Goal: Information Seeking & Learning: Learn about a topic

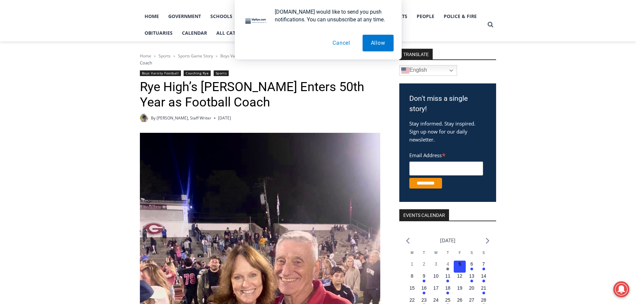
scroll to position [167, 0]
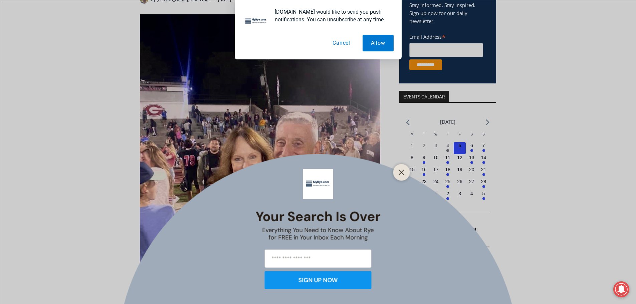
click at [343, 45] on button "Cancel" at bounding box center [341, 43] width 34 height 17
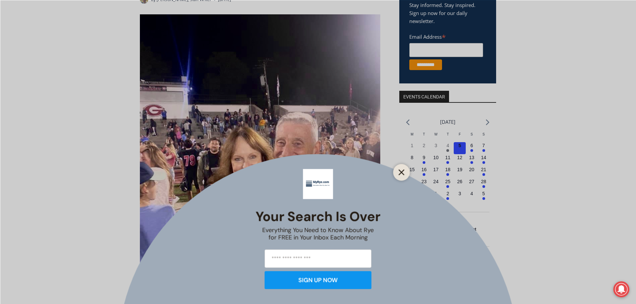
click at [402, 170] on icon "Close" at bounding box center [401, 172] width 6 height 6
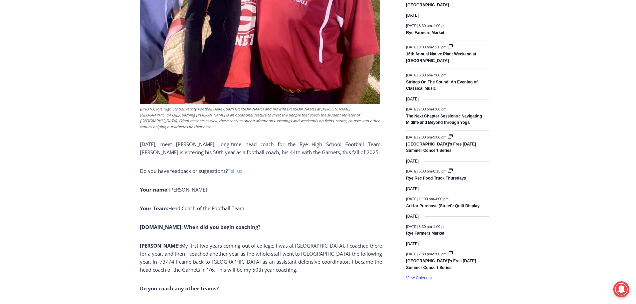
scroll to position [434, 0]
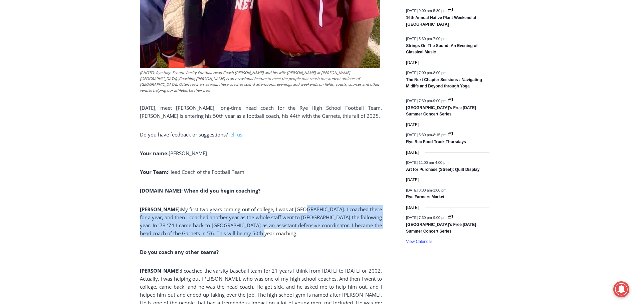
drag, startPoint x: 277, startPoint y: 187, endPoint x: 296, endPoint y: 224, distance: 41.0
click at [296, 224] on p "[PERSON_NAME]: My first two years coming out of college, I was at [GEOGRAPHIC_D…" at bounding box center [261, 221] width 242 height 32
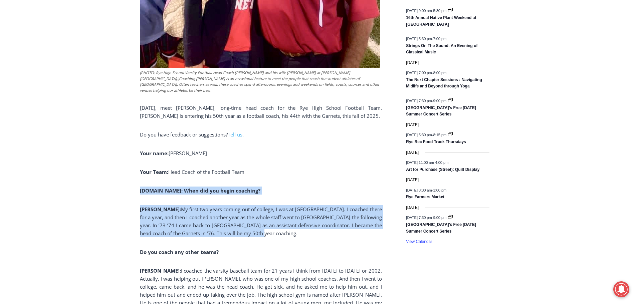
drag, startPoint x: 297, startPoint y: 223, endPoint x: 305, endPoint y: 159, distance: 64.9
click at [305, 168] on p "Your Team: Head Coach of the Football Team" at bounding box center [261, 172] width 242 height 8
drag, startPoint x: 303, startPoint y: 159, endPoint x: 316, endPoint y: 221, distance: 63.5
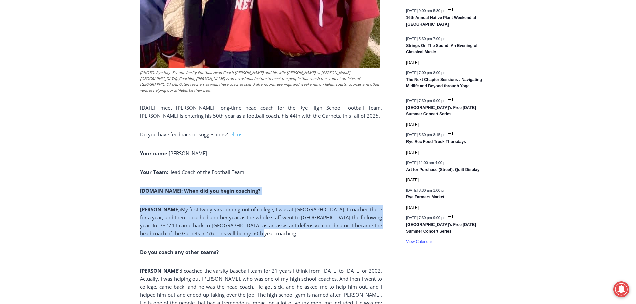
drag, startPoint x: 316, startPoint y: 221, endPoint x: 321, endPoint y: 221, distance: 4.7
click at [317, 221] on p "[PERSON_NAME]: My first two years coming out of college, I was at [GEOGRAPHIC_D…" at bounding box center [261, 221] width 242 height 32
click at [321, 221] on p "[PERSON_NAME]: My first two years coming out of college, I was at [GEOGRAPHIC_D…" at bounding box center [261, 221] width 242 height 32
drag, startPoint x: 320, startPoint y: 218, endPoint x: 326, endPoint y: 158, distance: 61.0
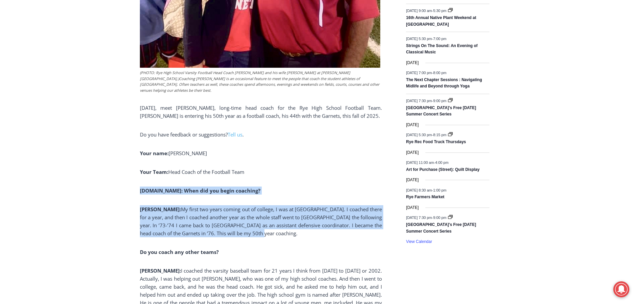
click at [326, 168] on p "Your Team: Head Coach of the Football Team" at bounding box center [261, 172] width 242 height 8
drag, startPoint x: 326, startPoint y: 158, endPoint x: 326, endPoint y: 222, distance: 64.4
click at [326, 222] on p "[PERSON_NAME]: My first two years coming out of college, I was at [GEOGRAPHIC_D…" at bounding box center [261, 221] width 242 height 32
drag, startPoint x: 328, startPoint y: 221, endPoint x: 326, endPoint y: 160, distance: 60.8
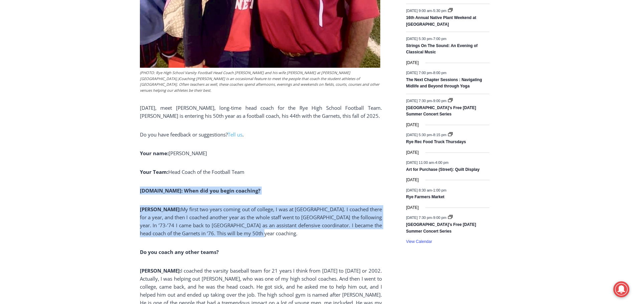
click at [326, 168] on p "Your Team: Head Coach of the Football Team" at bounding box center [261, 172] width 242 height 8
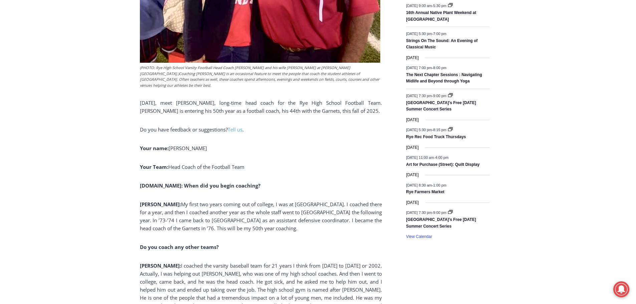
scroll to position [534, 0]
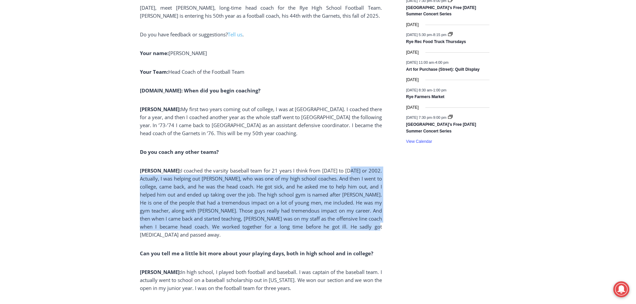
drag, startPoint x: 327, startPoint y: 145, endPoint x: 382, endPoint y: 215, distance: 88.7
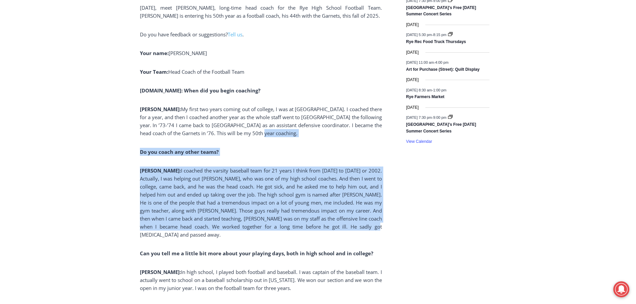
drag, startPoint x: 384, startPoint y: 214, endPoint x: 352, endPoint y: 123, distance: 96.6
click at [352, 123] on p "[PERSON_NAME]: My first two years coming out of college, I was at [GEOGRAPHIC_D…" at bounding box center [261, 121] width 242 height 32
drag, startPoint x: 336, startPoint y: 121, endPoint x: 369, endPoint y: 213, distance: 97.3
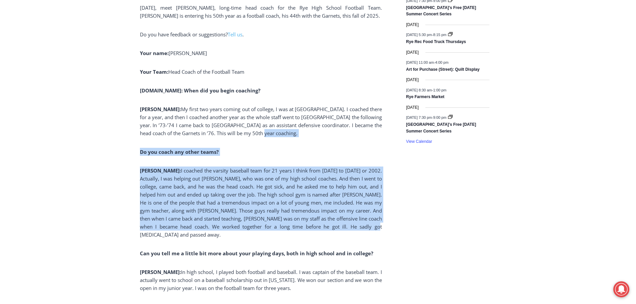
click at [369, 213] on p "[PERSON_NAME]: I coached the varsity baseball team for 21 years I think from [D…" at bounding box center [261, 203] width 242 height 72
drag, startPoint x: 369, startPoint y: 213, endPoint x: 350, endPoint y: 124, distance: 90.8
click at [350, 124] on p "[PERSON_NAME]: My first two years coming out of college, I was at [GEOGRAPHIC_D…" at bounding box center [261, 121] width 242 height 32
drag, startPoint x: 354, startPoint y: 136, endPoint x: 372, endPoint y: 217, distance: 82.7
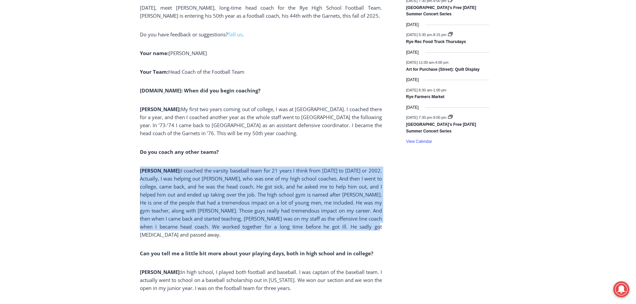
click at [372, 217] on p "[PERSON_NAME]: I coached the varsity baseball team for 21 years I think from [D…" at bounding box center [261, 203] width 242 height 72
click at [373, 216] on p "[PERSON_NAME]: I coached the varsity baseball team for 21 years I think from [D…" at bounding box center [261, 203] width 242 height 72
click at [369, 210] on p "[PERSON_NAME]: I coached the varsity baseball team for 21 years I think from [D…" at bounding box center [261, 203] width 242 height 72
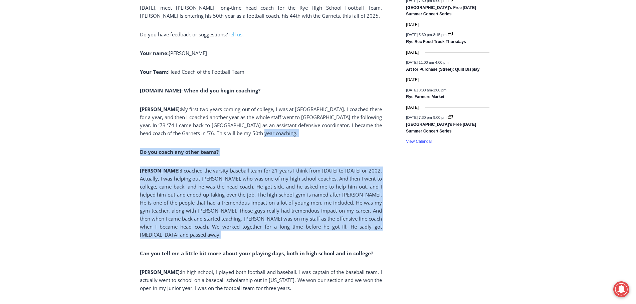
drag, startPoint x: 369, startPoint y: 210, endPoint x: 349, endPoint y: 120, distance: 92.4
click at [349, 120] on p "[PERSON_NAME]: My first two years coming out of college, I was at [GEOGRAPHIC_D…" at bounding box center [261, 121] width 242 height 32
drag, startPoint x: 349, startPoint y: 120, endPoint x: 374, endPoint y: 217, distance: 100.5
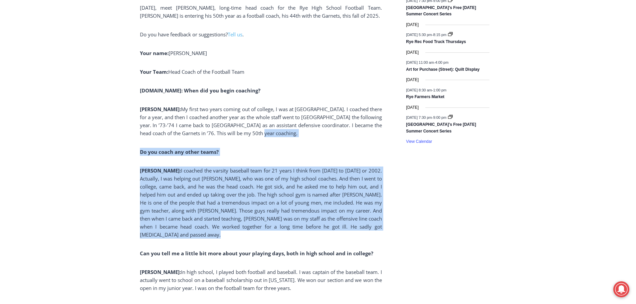
click at [373, 217] on p "[PERSON_NAME]: I coached the varsity baseball team for 21 years I think from [D…" at bounding box center [261, 203] width 242 height 72
drag, startPoint x: 374, startPoint y: 217, endPoint x: 343, endPoint y: 121, distance: 100.5
drag, startPoint x: 343, startPoint y: 121, endPoint x: 337, endPoint y: 127, distance: 9.2
click at [343, 122] on p "[PERSON_NAME]: My first two years coming out of college, I was at [GEOGRAPHIC_D…" at bounding box center [261, 121] width 242 height 32
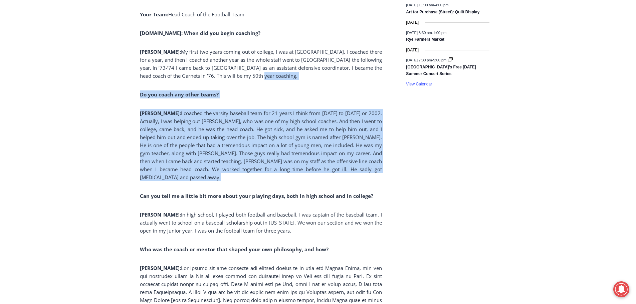
scroll to position [601, 0]
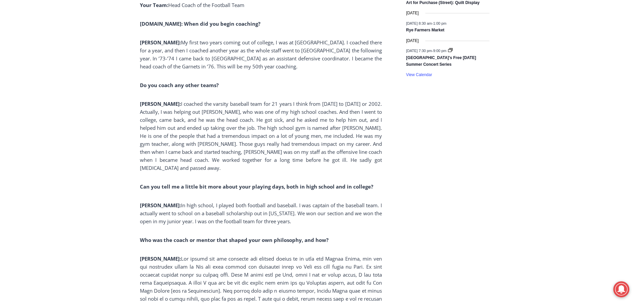
click at [316, 183] on strong "Can you tell me a little bit more about your playing days, both in high school …" at bounding box center [256, 186] width 233 height 7
drag, startPoint x: 319, startPoint y: 195, endPoint x: 330, endPoint y: 166, distance: 31.2
click at [330, 183] on strong "Can you tell me a little bit more about your playing days, both in high school …" at bounding box center [256, 186] width 233 height 7
drag, startPoint x: 348, startPoint y: 151, endPoint x: 350, endPoint y: 205, distance: 54.1
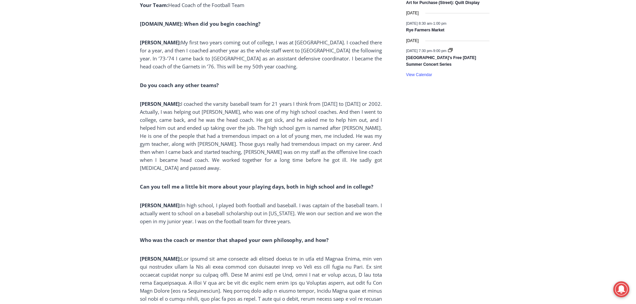
click at [348, 202] on p "[PERSON_NAME]: In high school, I played both football and baseball. I was capta…" at bounding box center [261, 213] width 242 height 24
drag, startPoint x: 354, startPoint y: 201, endPoint x: 352, endPoint y: 150, distance: 51.1
click at [352, 150] on p "[PERSON_NAME]: I coached the varsity baseball team for 21 years I think from [D…" at bounding box center [261, 136] width 242 height 72
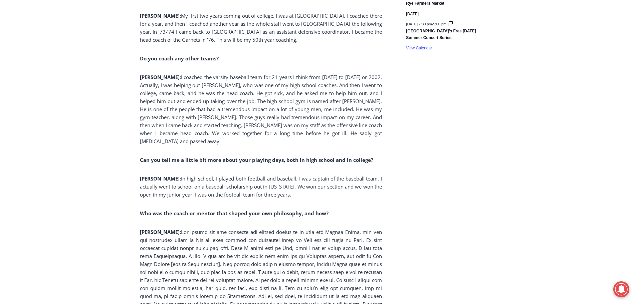
scroll to position [701, 0]
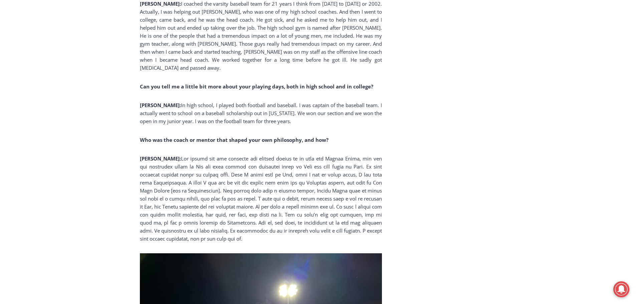
drag, startPoint x: 373, startPoint y: 122, endPoint x: 356, endPoint y: 218, distance: 97.6
click at [360, 215] on p "[PERSON_NAME]:" at bounding box center [261, 199] width 242 height 88
click at [366, 193] on p "[PERSON_NAME]:" at bounding box center [261, 199] width 242 height 88
drag, startPoint x: 364, startPoint y: 211, endPoint x: 354, endPoint y: 99, distance: 112.2
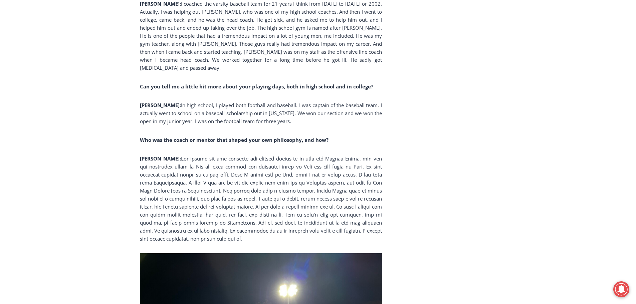
click at [354, 101] on p "[PERSON_NAME]: In high school, I played both football and baseball. I was capta…" at bounding box center [261, 113] width 242 height 24
drag, startPoint x: 354, startPoint y: 98, endPoint x: 350, endPoint y: 218, distance: 120.2
click at [349, 216] on p "[PERSON_NAME]:" at bounding box center [261, 199] width 242 height 88
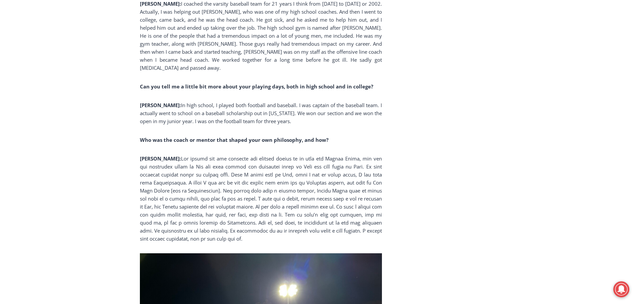
drag, startPoint x: 349, startPoint y: 216, endPoint x: 347, endPoint y: 99, distance: 117.2
click at [347, 101] on p "[PERSON_NAME]: In high school, I played both football and baseball. I was capta…" at bounding box center [261, 113] width 242 height 24
drag, startPoint x: 347, startPoint y: 99, endPoint x: 349, endPoint y: 217, distance: 117.8
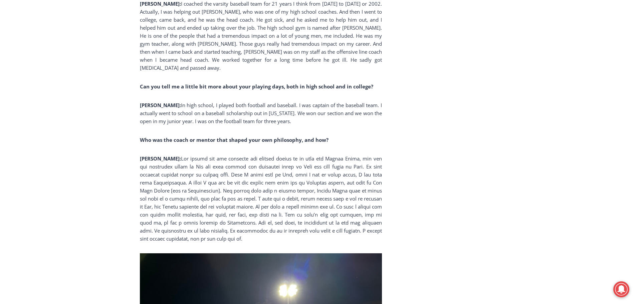
click at [349, 217] on p "[PERSON_NAME]:" at bounding box center [261, 199] width 242 height 88
drag, startPoint x: 343, startPoint y: 219, endPoint x: 336, endPoint y: 218, distance: 6.7
click at [342, 219] on p "[PERSON_NAME]:" at bounding box center [261, 199] width 242 height 88
click at [333, 217] on p "[PERSON_NAME]:" at bounding box center [261, 199] width 242 height 88
click at [327, 189] on p "[PERSON_NAME]:" at bounding box center [261, 199] width 242 height 88
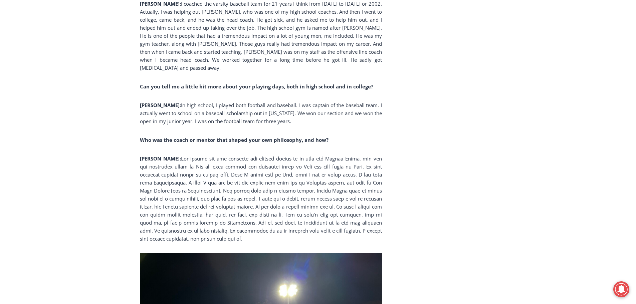
drag, startPoint x: 349, startPoint y: 104, endPoint x: 338, endPoint y: 220, distance: 116.0
click at [338, 220] on p "[PERSON_NAME]:" at bounding box center [261, 199] width 242 height 88
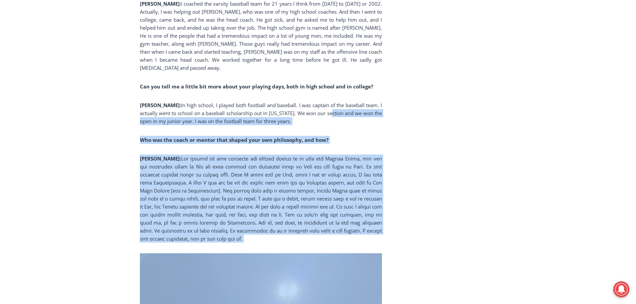
drag, startPoint x: 336, startPoint y: 218, endPoint x: 326, endPoint y: 95, distance: 123.9
click at [326, 101] on p "[PERSON_NAME]: In high school, I played both football and baseball. I was capta…" at bounding box center [261, 113] width 242 height 24
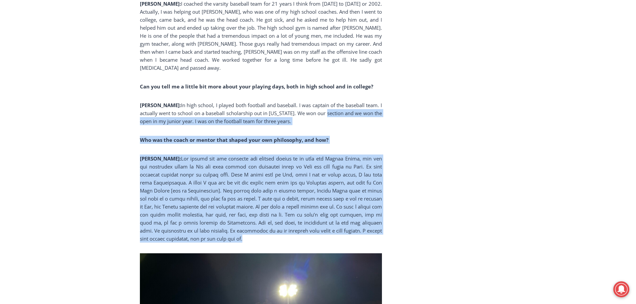
drag, startPoint x: 319, startPoint y: 91, endPoint x: 329, endPoint y: 220, distance: 129.5
drag, startPoint x: 328, startPoint y: 219, endPoint x: 339, endPoint y: 220, distance: 10.7
click at [329, 219] on p "[PERSON_NAME]:" at bounding box center [261, 199] width 242 height 88
click at [339, 220] on p "[PERSON_NAME]:" at bounding box center [261, 199] width 242 height 88
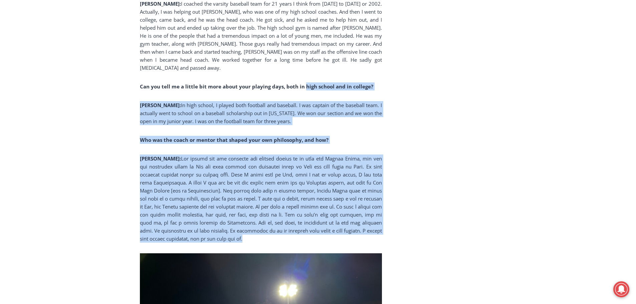
drag, startPoint x: 342, startPoint y: 219, endPoint x: 303, endPoint y: 56, distance: 167.6
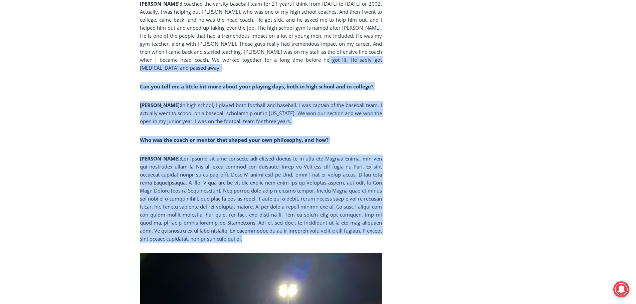
drag
click at [325, 220] on p "[PERSON_NAME]:" at bounding box center [261, 199] width 242 height 88
click at [332, 220] on p "[PERSON_NAME]:" at bounding box center [261, 199] width 242 height 88
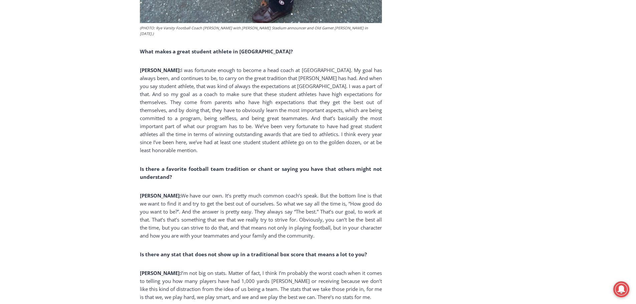
scroll to position [1468, 0]
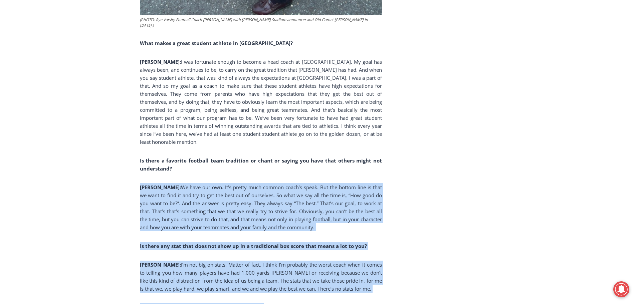
drag, startPoint x: 343, startPoint y: 161, endPoint x: 388, endPoint y: 263, distance: 111.5
drag, startPoint x: 373, startPoint y: 272, endPoint x: 370, endPoint y: 273, distance: 3.6
click at [373, 303] on p "Individually, how do you reset after a tough loss?" at bounding box center [261, 307] width 242 height 8
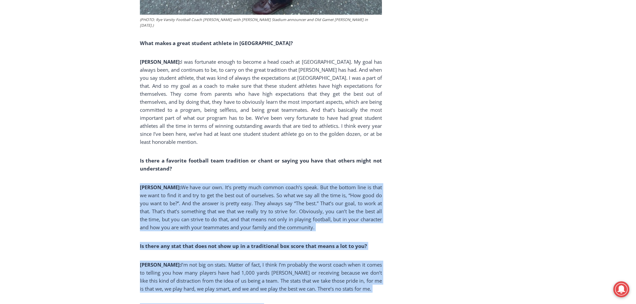
click at [354, 261] on p "[PERSON_NAME]: I’m not big on stats. Matter of fact, I think I’m probably the w…" at bounding box center [261, 277] width 242 height 32
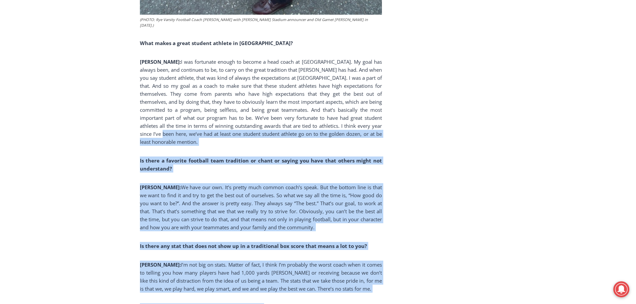
drag, startPoint x: 356, startPoint y: 232, endPoint x: 354, endPoint y: 96, distance: 136.2
click at [354, 96] on p "[PERSON_NAME]: I was fortunate enough to become a head coach at Rye. My goal ha…" at bounding box center [261, 102] width 242 height 88
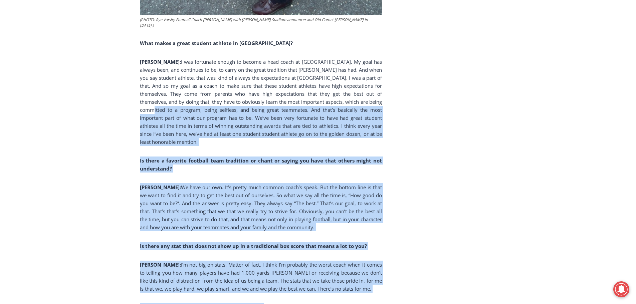
drag, startPoint x: 351, startPoint y: 74, endPoint x: 382, endPoint y: 274, distance: 201.9
drag, startPoint x: 384, startPoint y: 271, endPoint x: 393, endPoint y: 272, distance: 8.7
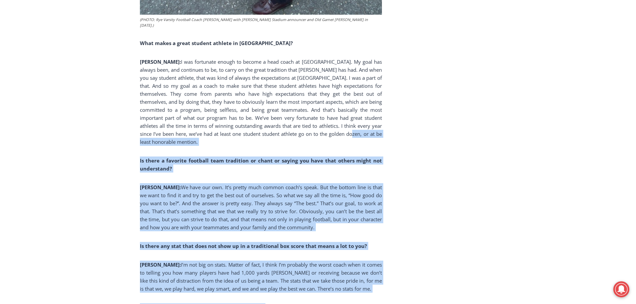
drag, startPoint x: 375, startPoint y: 277, endPoint x: 329, endPoint y: 109, distance: 174.2
click at [329, 109] on p "[PERSON_NAME]: I was fortunate enough to become a head coach at Rye. My goal ha…" at bounding box center [261, 102] width 242 height 88
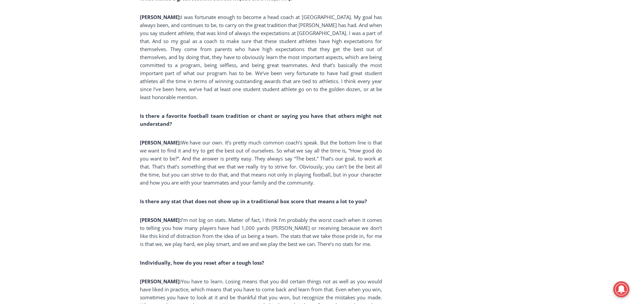
scroll to position [1568, 0]
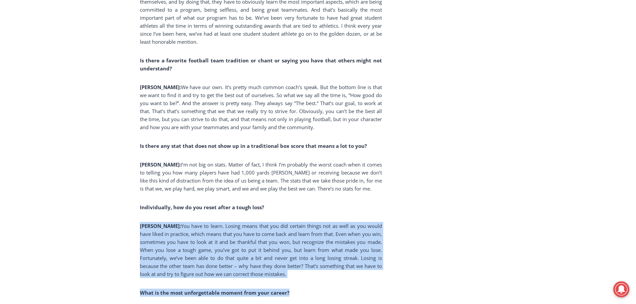
drag, startPoint x: 357, startPoint y: 176, endPoint x: 374, endPoint y: 245, distance: 71.1
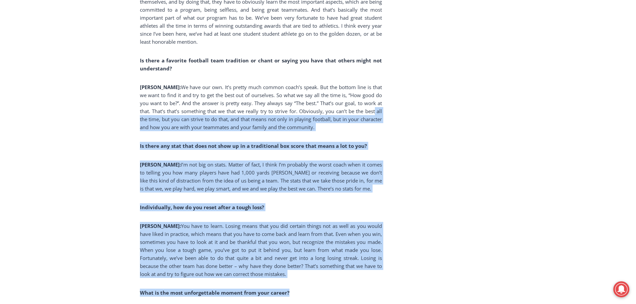
drag, startPoint x: 377, startPoint y: 245, endPoint x: 344, endPoint y: 76, distance: 172.1
click at [344, 83] on p "[PERSON_NAME]: We have our own. It’s pretty much common coach’s speak. But the …" at bounding box center [261, 107] width 242 height 48
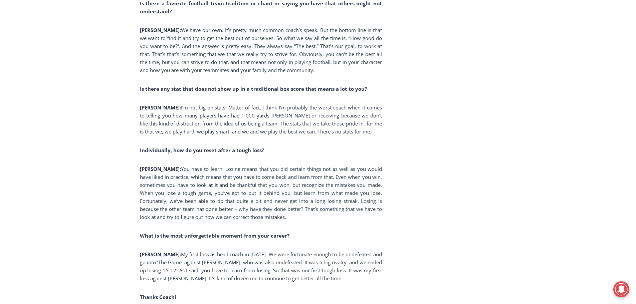
scroll to position [1669, 0]
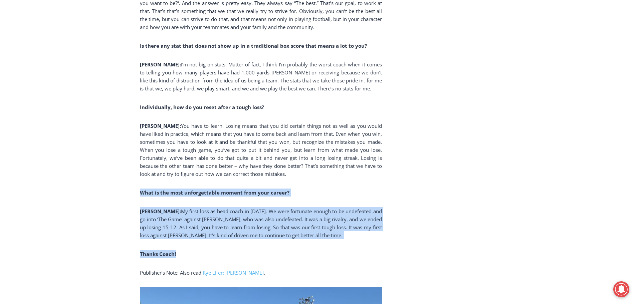
drag, startPoint x: 336, startPoint y: 151, endPoint x: 342, endPoint y: 205, distance: 54.1
click at [341, 207] on p "[PERSON_NAME]: My first loss as head coach in [DATE]. We were fortunate enough …" at bounding box center [261, 223] width 242 height 32
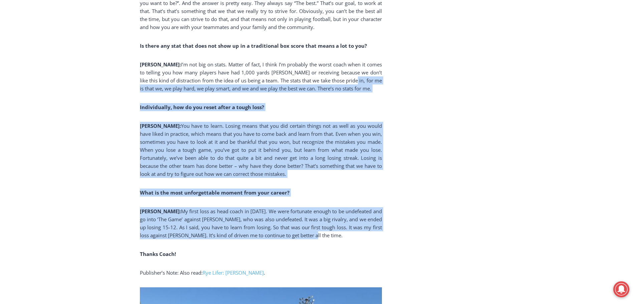
drag, startPoint x: 356, startPoint y: 203, endPoint x: 334, endPoint y: 48, distance: 157.0
click at [334, 60] on p "[PERSON_NAME]: I’m not big on stats. Matter of fact, I think I’m probably the w…" at bounding box center [261, 76] width 242 height 32
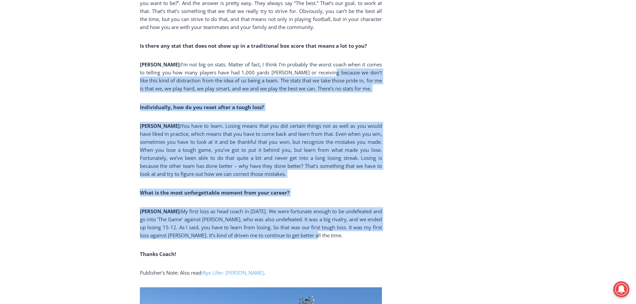
drag, startPoint x: 310, startPoint y: 42, endPoint x: 362, endPoint y: 198, distance: 164.8
click at [362, 207] on p "[PERSON_NAME]: My first loss as head coach in [DATE]. We were fortunate enough …" at bounding box center [261, 223] width 242 height 32
drag, startPoint x: 364, startPoint y: 201, endPoint x: 289, endPoint y: 38, distance: 179.0
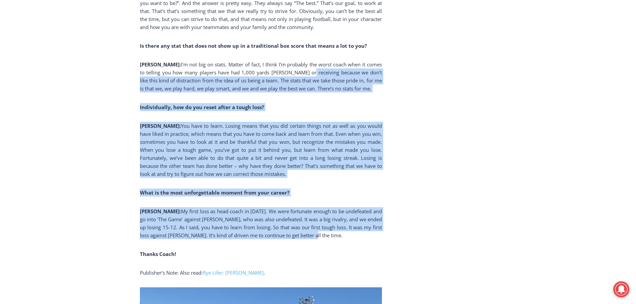
click at [289, 60] on p "[PERSON_NAME]: I’m not big on stats. Matter of fact, I think I’m probably the w…" at bounding box center [261, 76] width 242 height 32
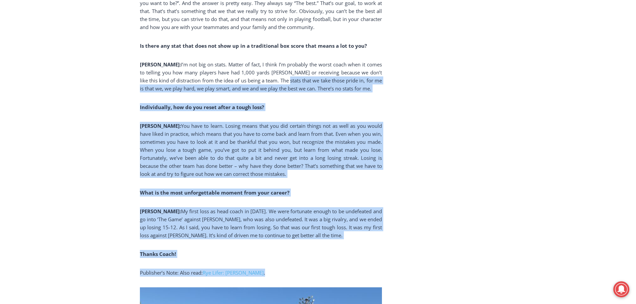
drag, startPoint x: 269, startPoint y: 62, endPoint x: 326, endPoint y: 226, distance: 174.1
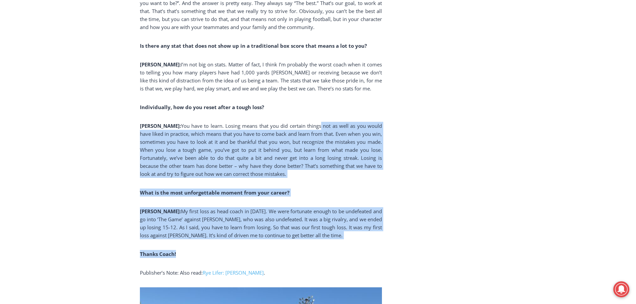
drag, startPoint x: 338, startPoint y: 209, endPoint x: 291, endPoint y: 80, distance: 137.3
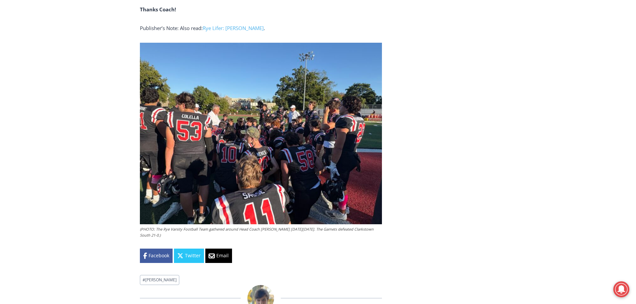
scroll to position [2002, 0]
